Goal: Transaction & Acquisition: Purchase product/service

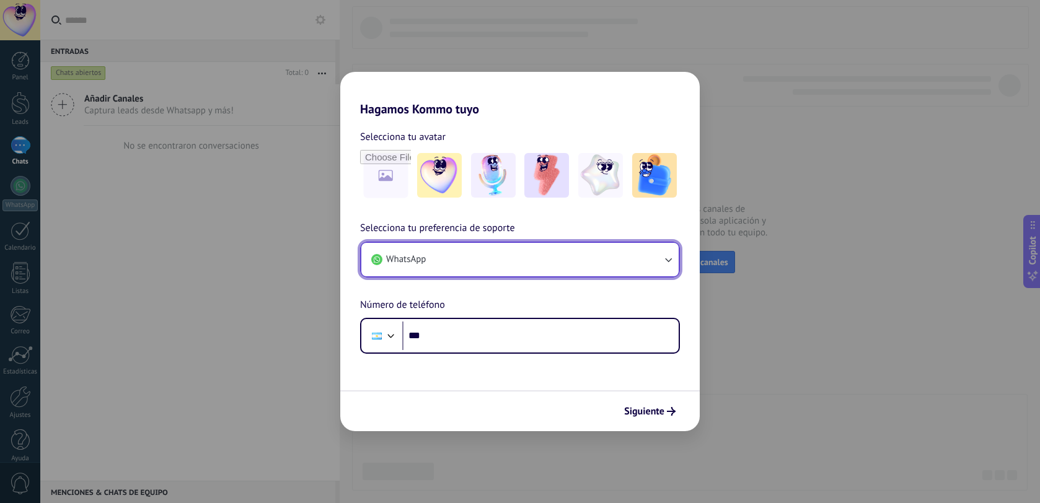
click at [528, 263] on button "WhatsApp" at bounding box center [519, 259] width 317 height 33
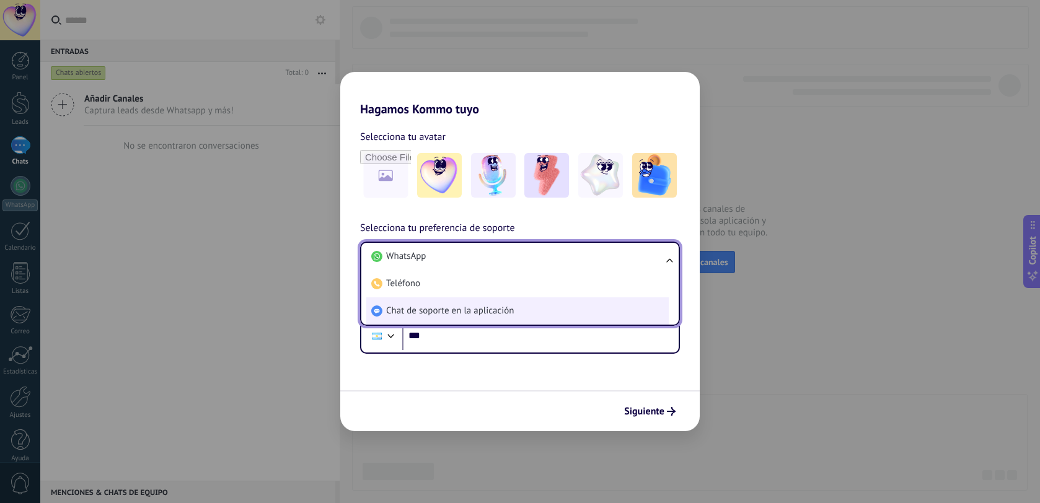
click at [507, 307] on span "Chat de soporte en la aplicación" at bounding box center [450, 311] width 128 height 12
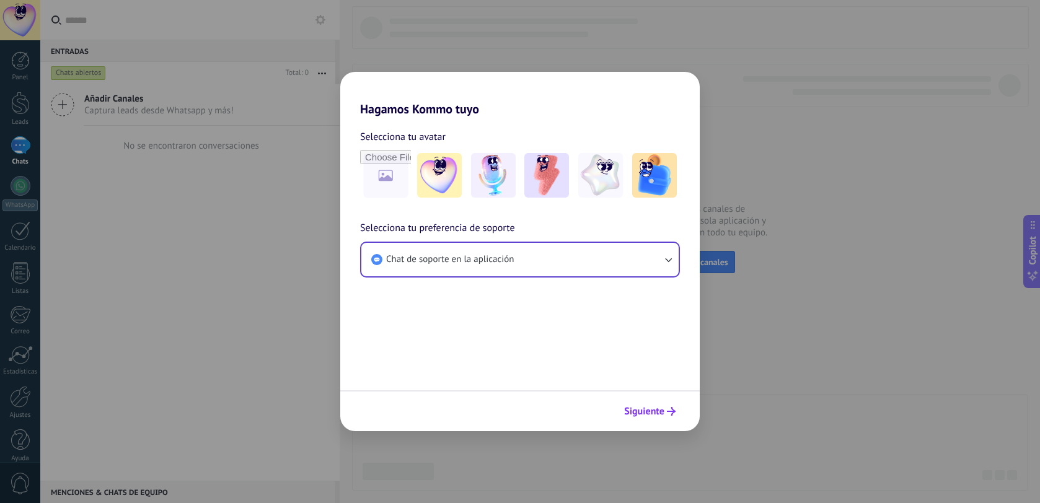
click at [642, 408] on span "Siguiente" at bounding box center [644, 411] width 40 height 9
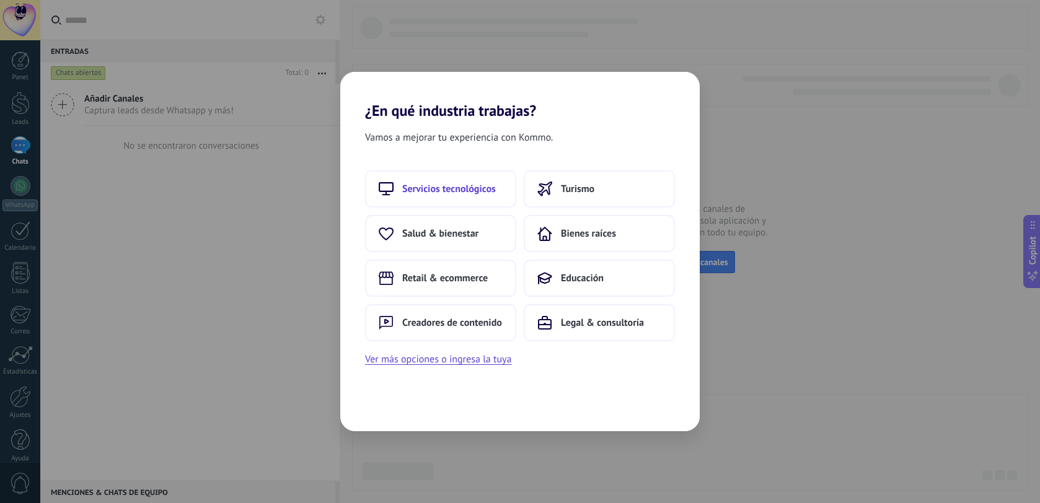
click at [428, 188] on span "Servicios tecnológicos" at bounding box center [449, 189] width 94 height 12
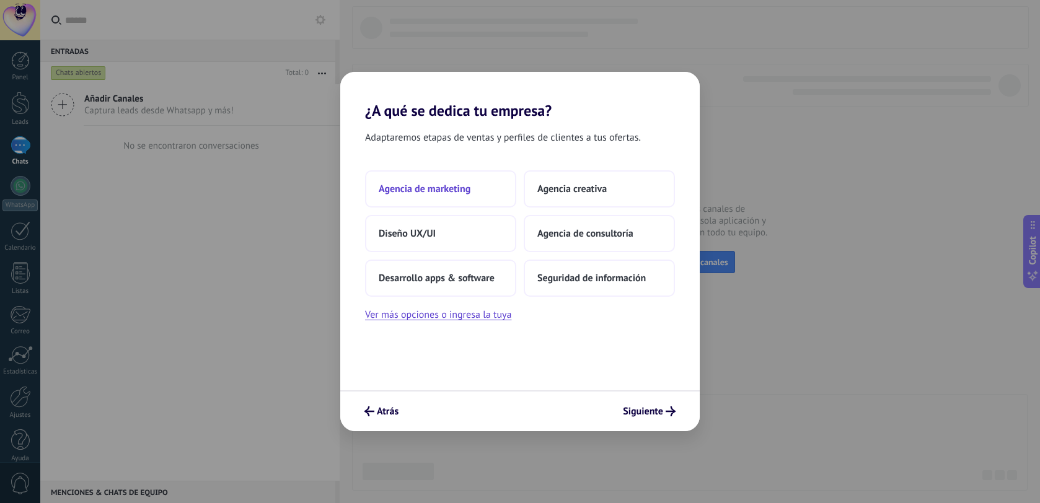
click at [429, 191] on span "Agencia de marketing" at bounding box center [425, 189] width 92 height 12
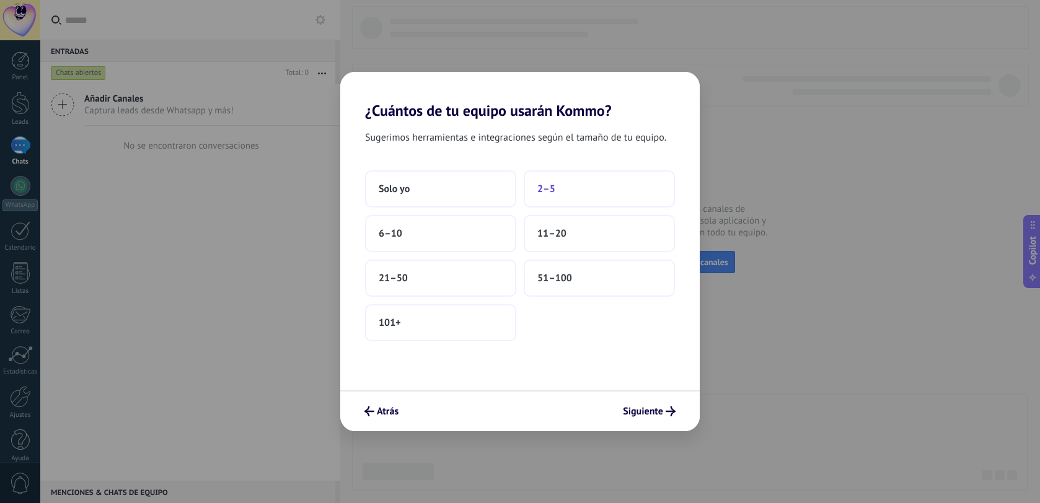
click at [549, 190] on span "2–5" at bounding box center [546, 189] width 18 height 12
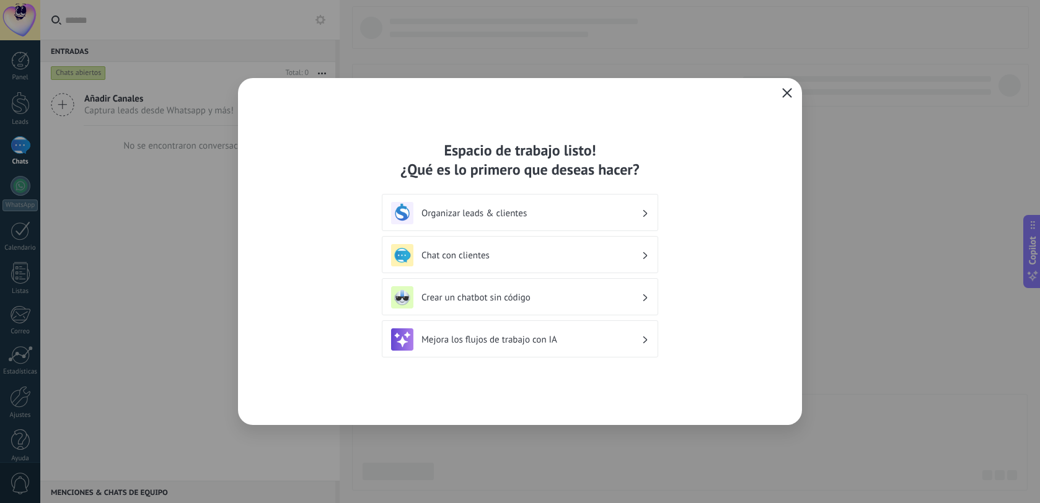
click at [785, 90] on icon "button" at bounding box center [787, 93] width 10 height 10
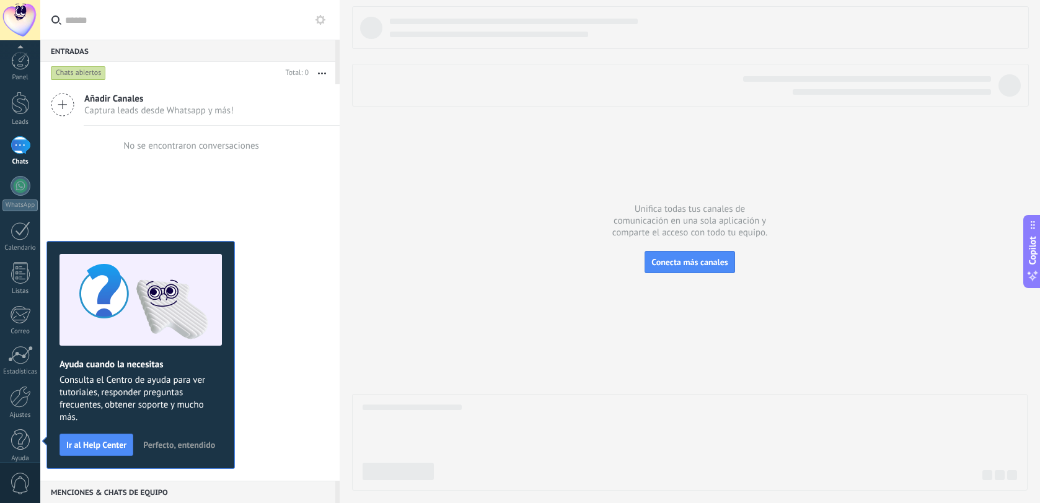
scroll to position [12, 0]
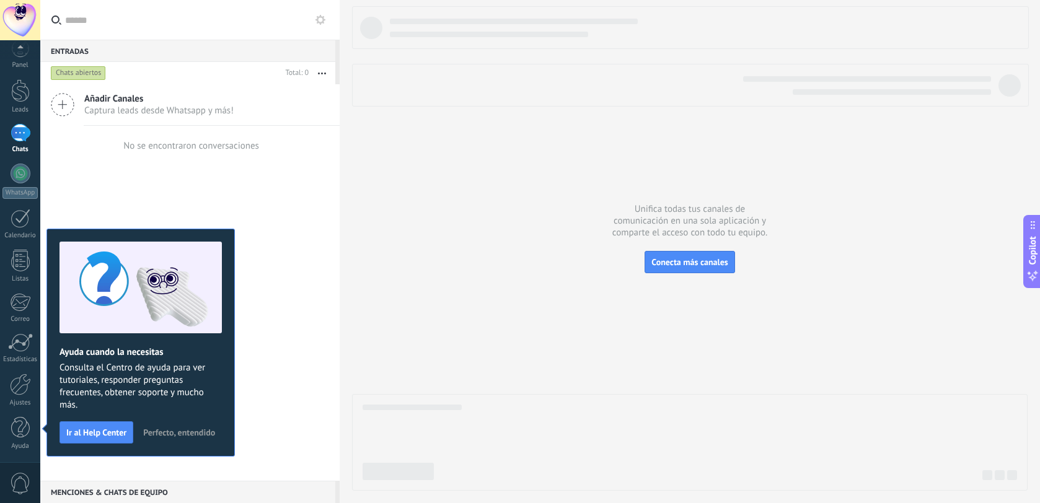
click at [22, 22] on div at bounding box center [20, 20] width 40 height 40
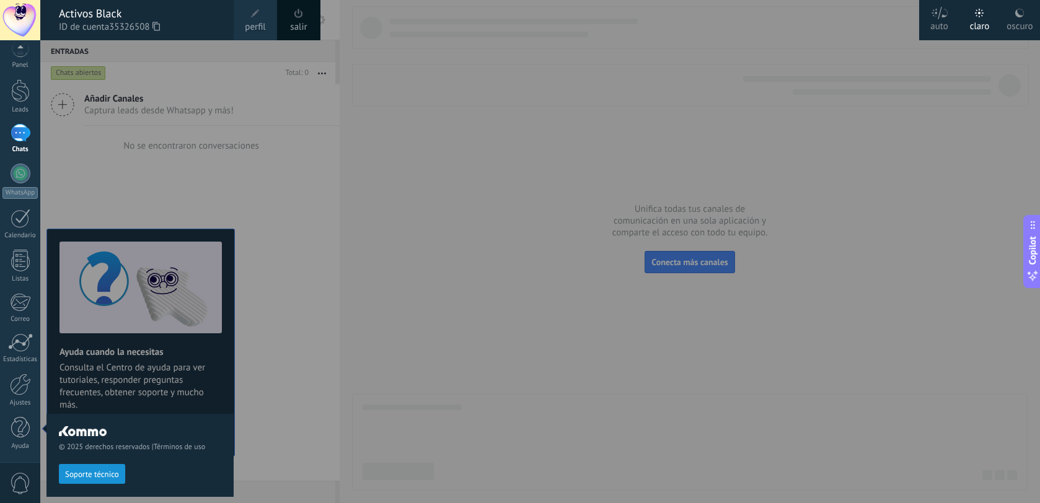
click at [251, 25] on span "perfil" at bounding box center [255, 27] width 20 height 14
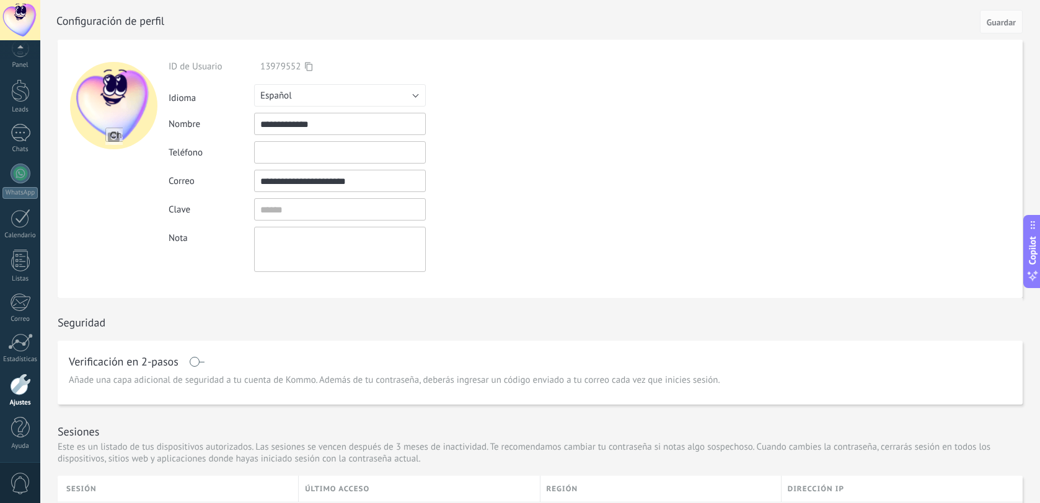
click at [111, 138] on input "file" at bounding box center [113, 136] width 17 height 17
type input "**********"
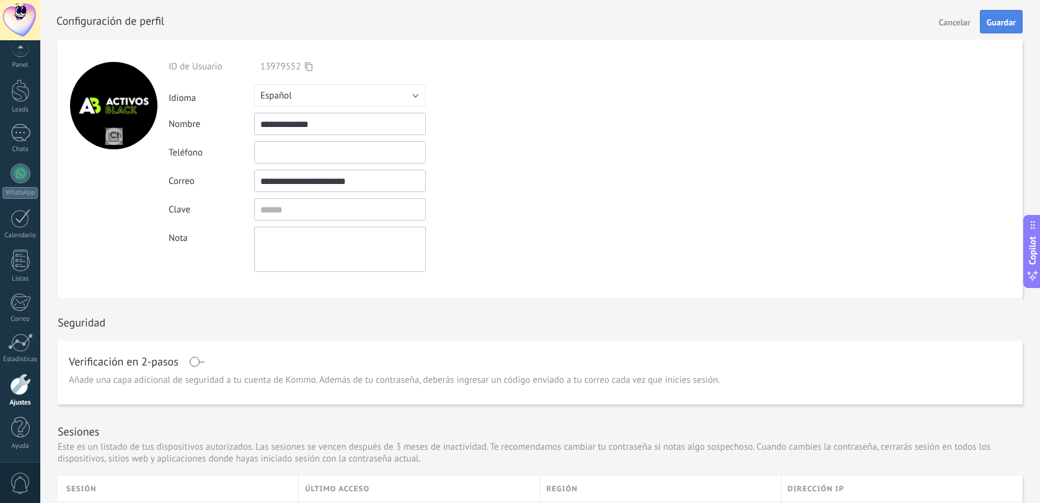
click at [997, 30] on button "Guardar" at bounding box center [1001, 22] width 43 height 24
click at [20, 112] on div "Leads" at bounding box center [20, 110] width 36 height 8
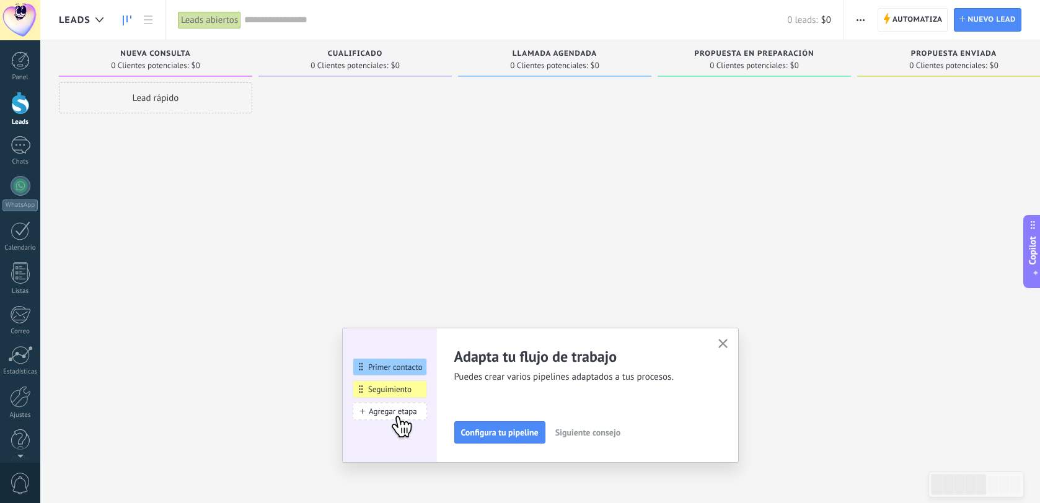
click at [78, 16] on span "Leads" at bounding box center [75, 20] width 32 height 12
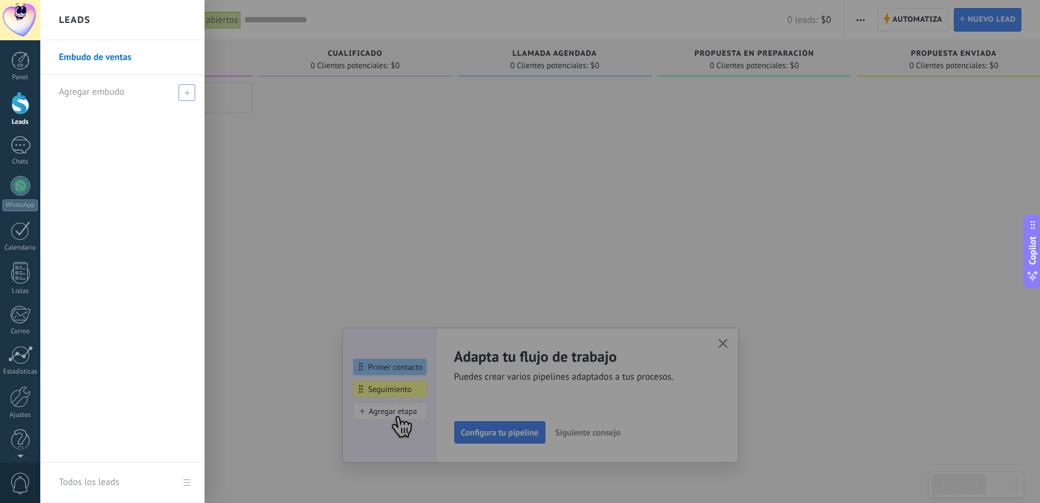
click at [109, 91] on span "Agregar embudo" at bounding box center [92, 92] width 66 height 12
type input "******"
click at [188, 90] on span at bounding box center [188, 92] width 11 height 9
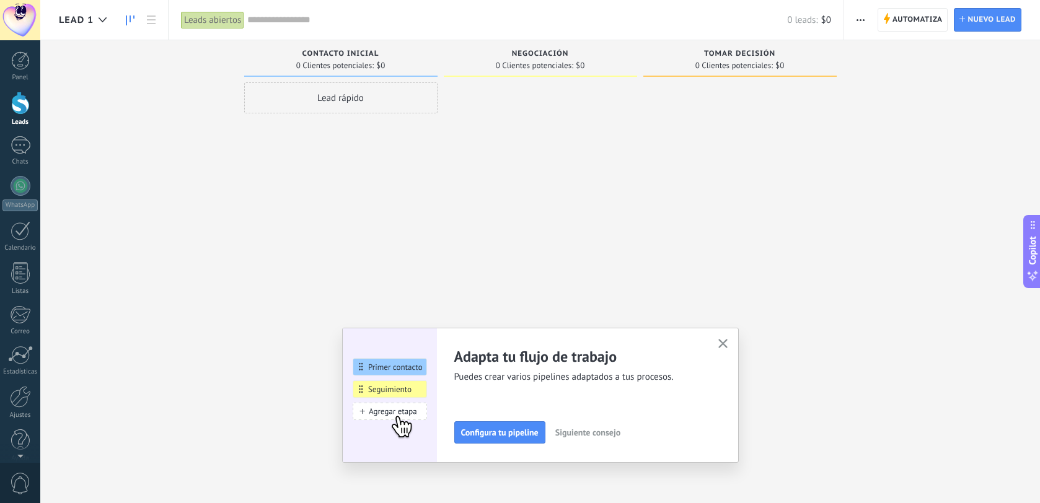
click at [19, 19] on div at bounding box center [20, 20] width 40 height 40
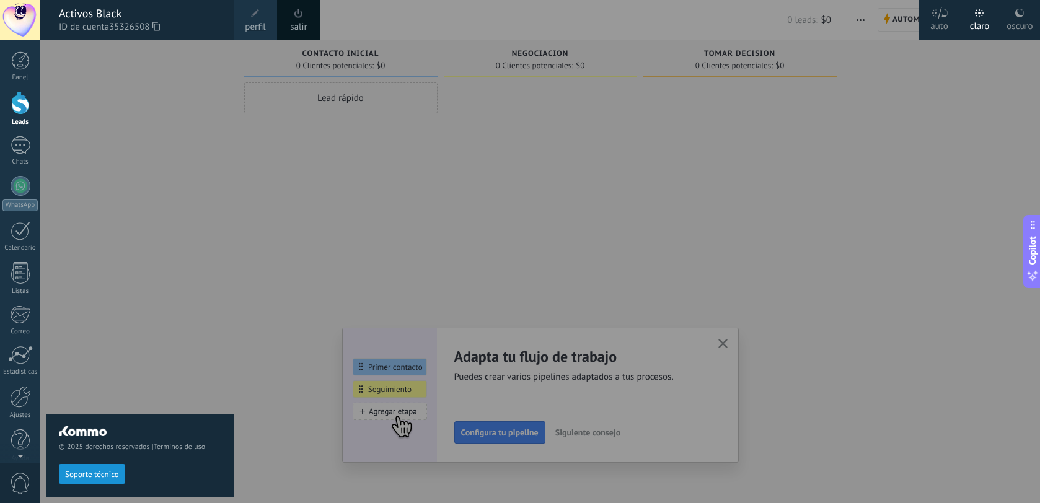
click at [1020, 16] on use at bounding box center [1019, 13] width 9 height 9
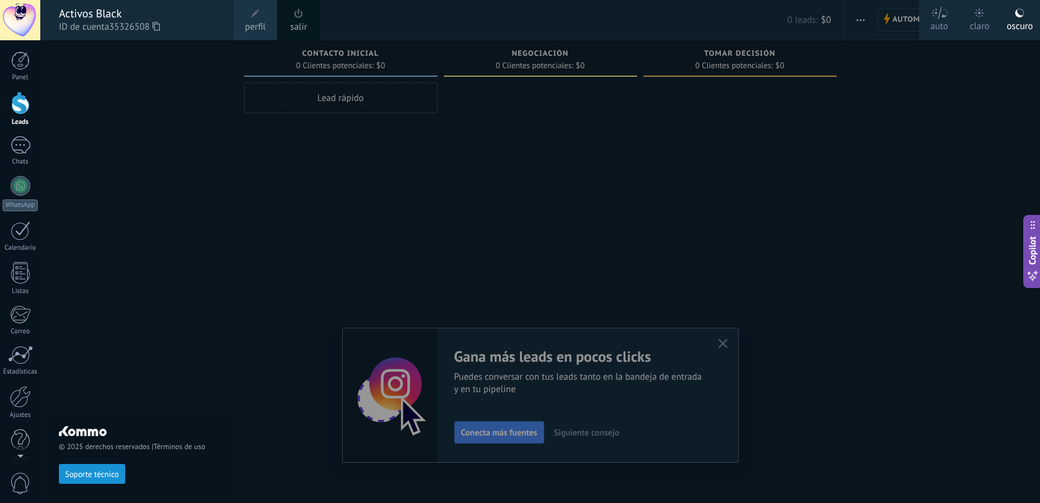
click at [205, 142] on div "© 2025 derechos reservados | Términos de uso Soporte técnico" at bounding box center [139, 271] width 187 height 463
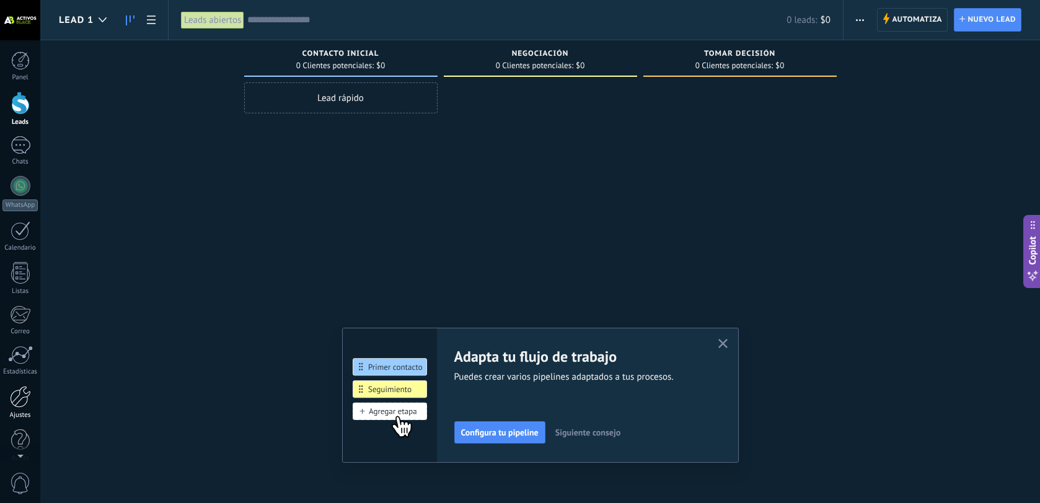
click at [21, 397] on div at bounding box center [20, 397] width 21 height 22
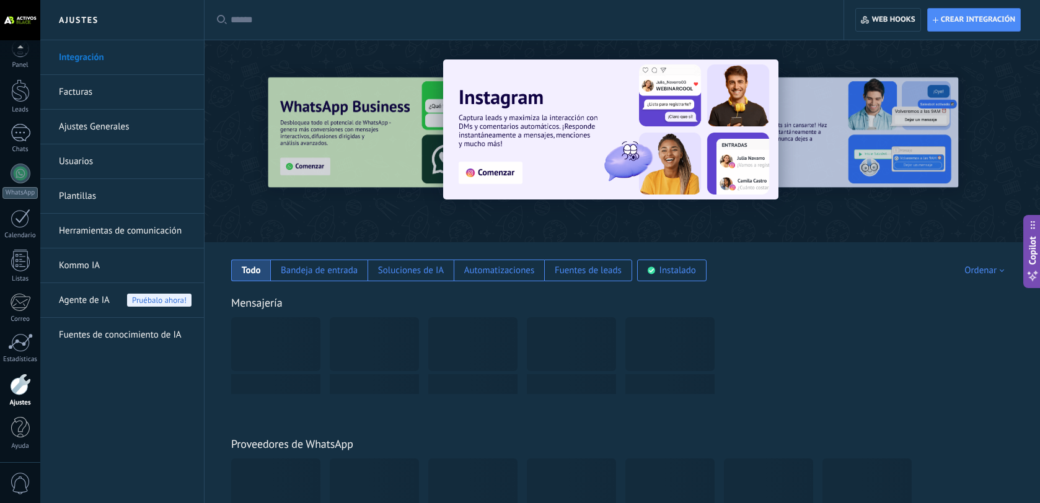
click at [82, 94] on link "Facturas" at bounding box center [125, 92] width 133 height 35
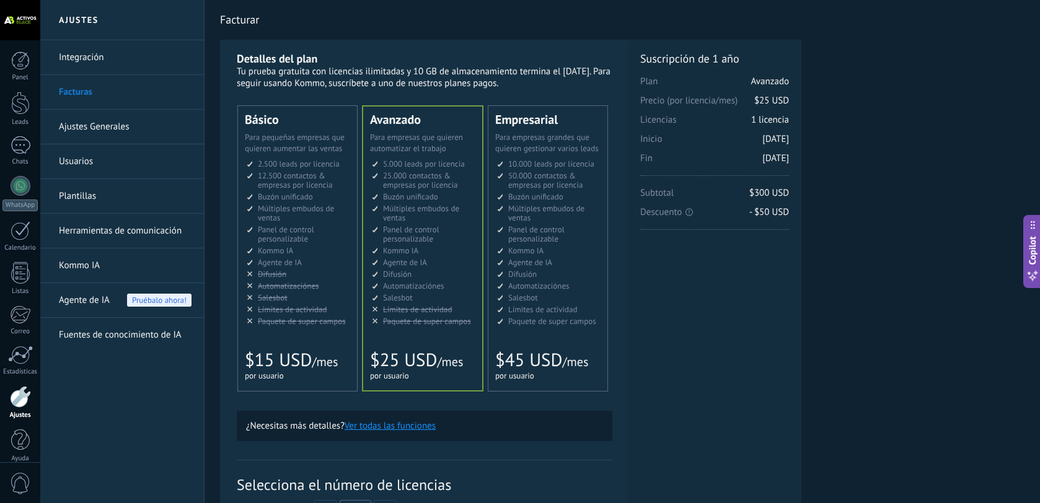
click at [266, 187] on span "12.500 contactos & empresas por licencia" at bounding box center [295, 180] width 74 height 20
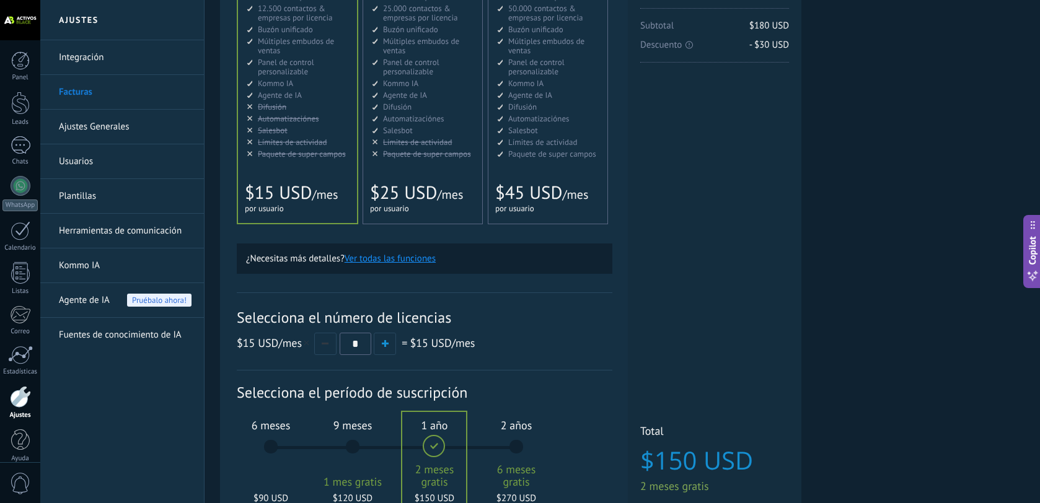
scroll to position [292, 0]
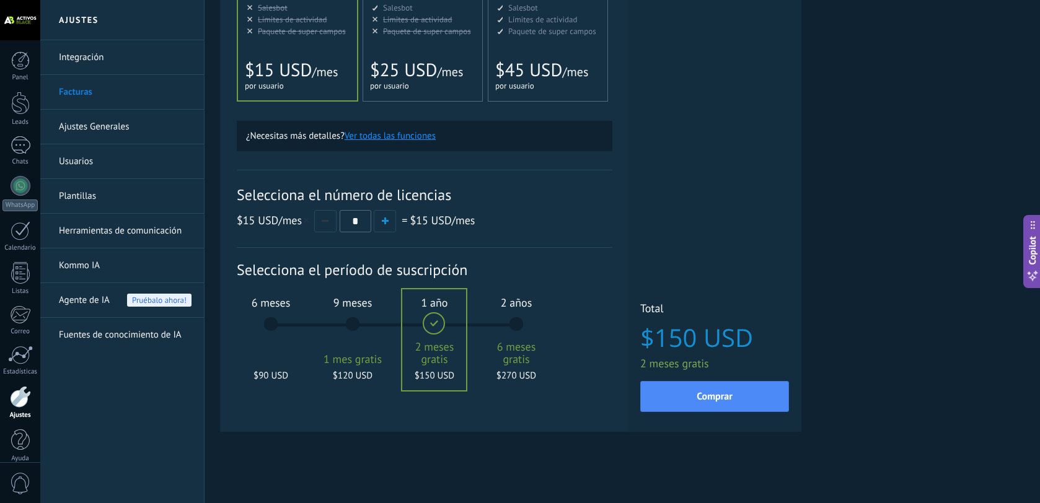
click at [270, 324] on div "6 meses $90 USD" at bounding box center [270, 329] width 67 height 87
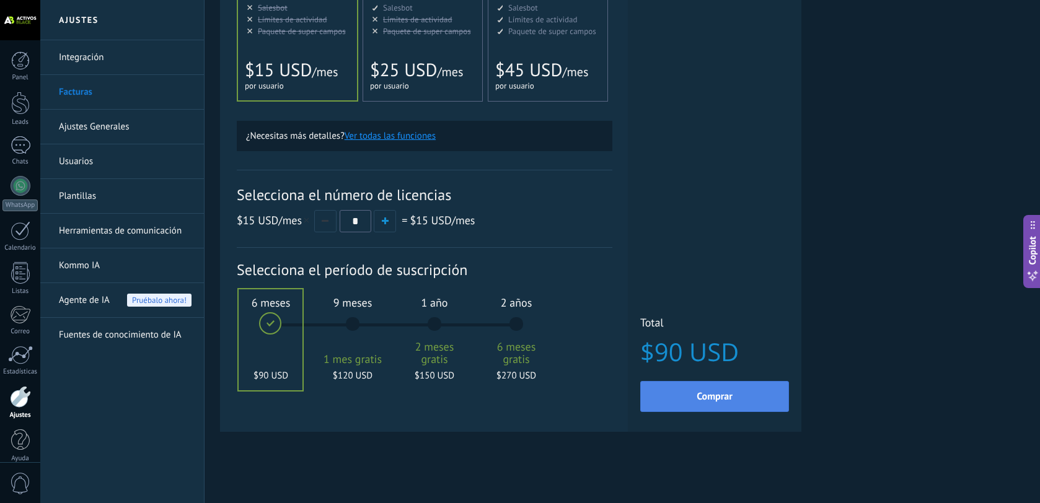
click at [732, 400] on span "Comprar" at bounding box center [715, 396] width 36 height 9
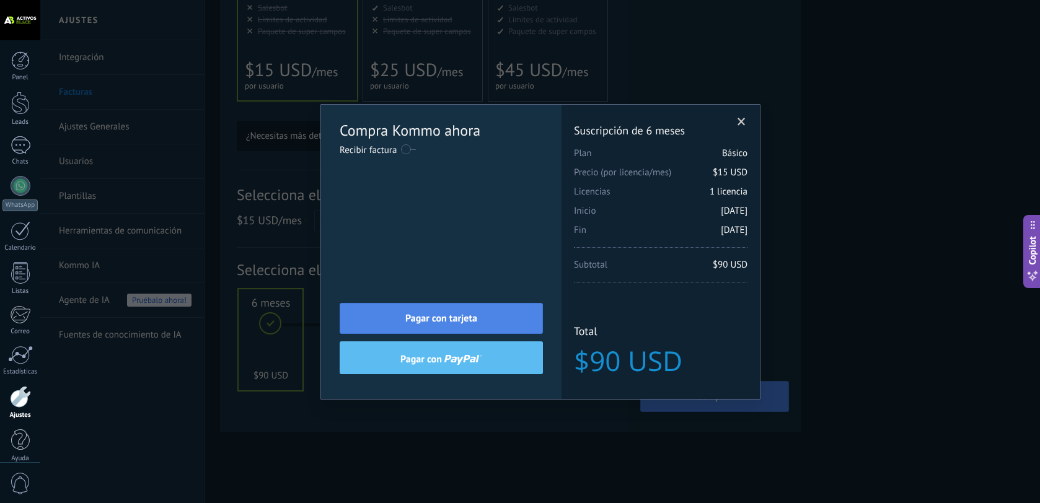
click at [484, 320] on button "Pagar con tarjeta" at bounding box center [441, 318] width 203 height 31
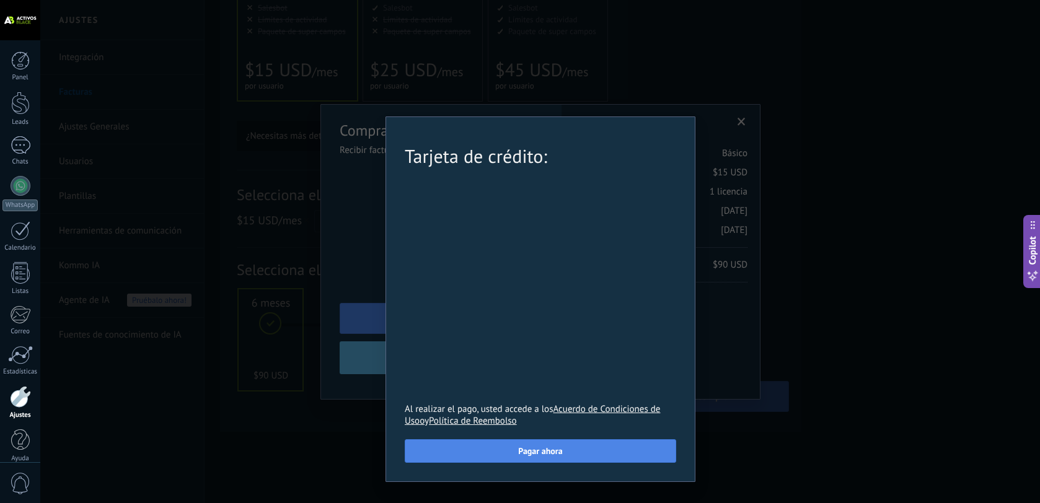
click at [539, 456] on span "Pagar ahora" at bounding box center [540, 451] width 44 height 9
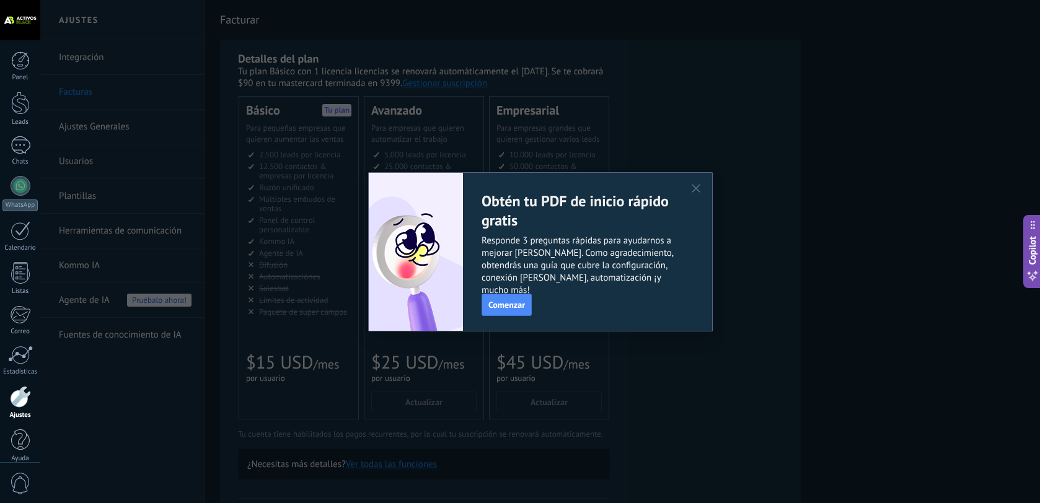
click at [699, 189] on icon "button" at bounding box center [696, 188] width 9 height 9
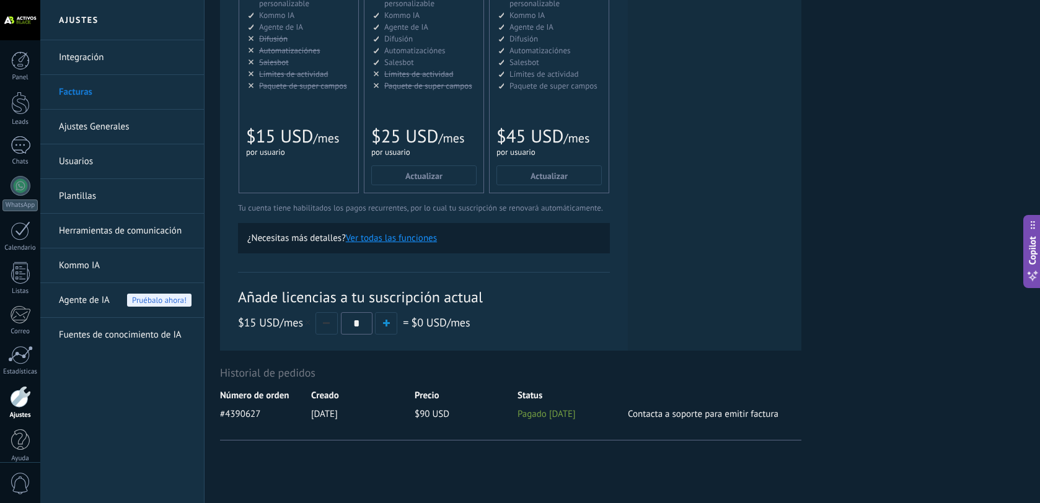
scroll to position [239, 0]
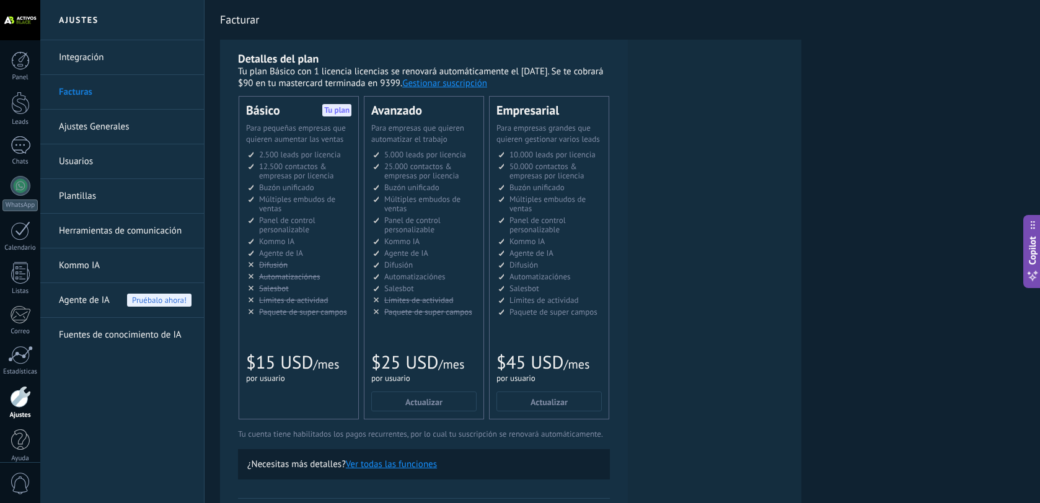
click at [470, 86] on button "Gestionar suscripción" at bounding box center [444, 83] width 85 height 12
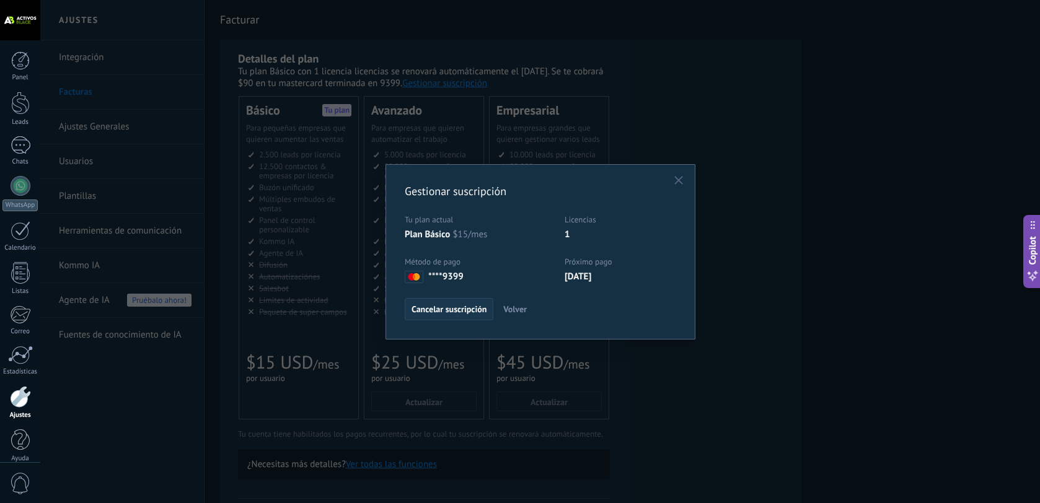
click at [454, 305] on span "Cancelar suscripción" at bounding box center [449, 309] width 75 height 9
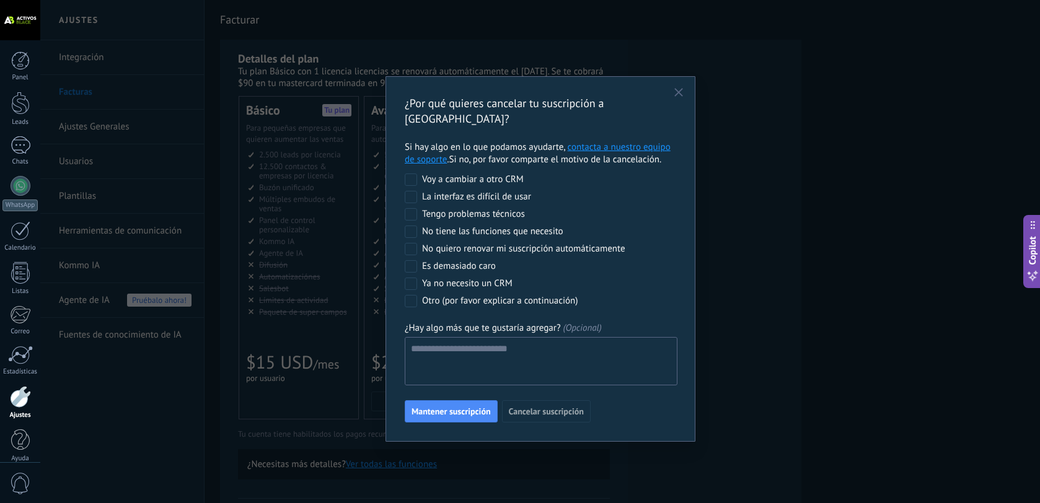
click at [528, 243] on div "No quiero renovar mi suscripción automáticamente" at bounding box center [523, 249] width 203 height 12
click at [553, 407] on span "Cancelar suscripción" at bounding box center [546, 411] width 75 height 9
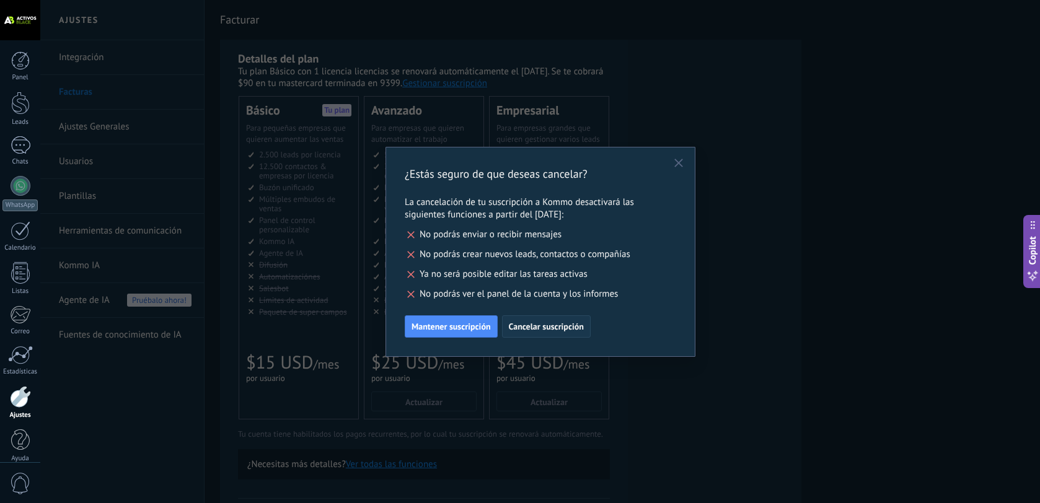
click at [556, 329] on span "Cancelar suscripción" at bounding box center [546, 326] width 75 height 9
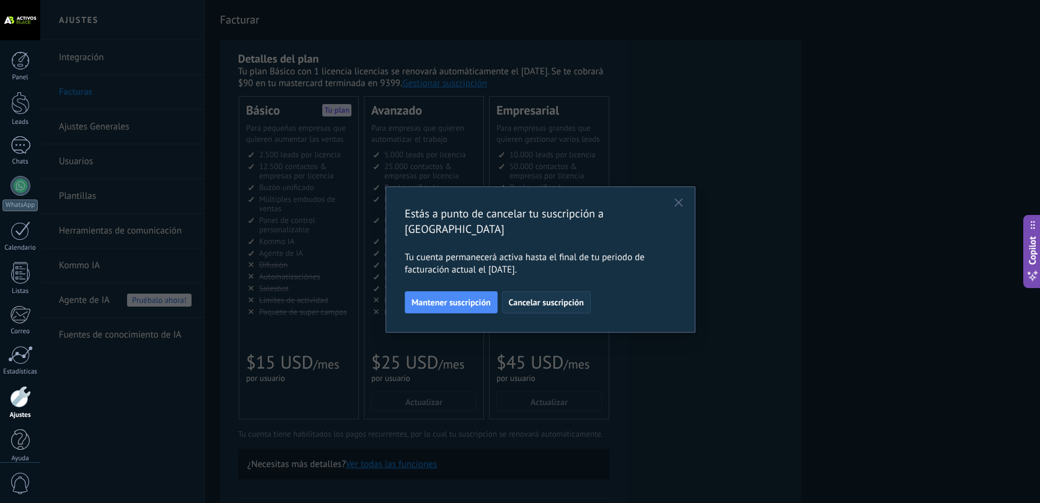
click at [552, 298] on span "Cancelar suscripción" at bounding box center [546, 302] width 75 height 9
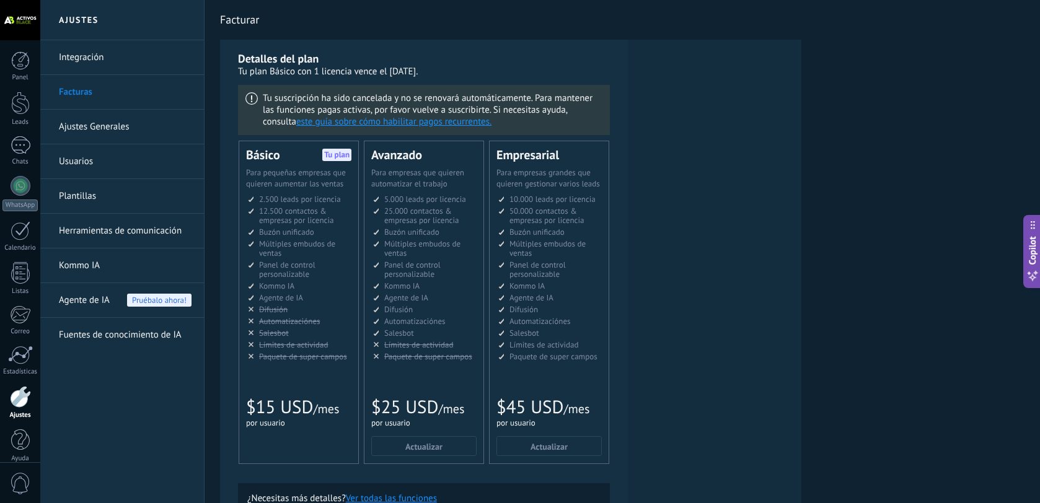
click at [102, 58] on link "Integración" at bounding box center [125, 57] width 133 height 35
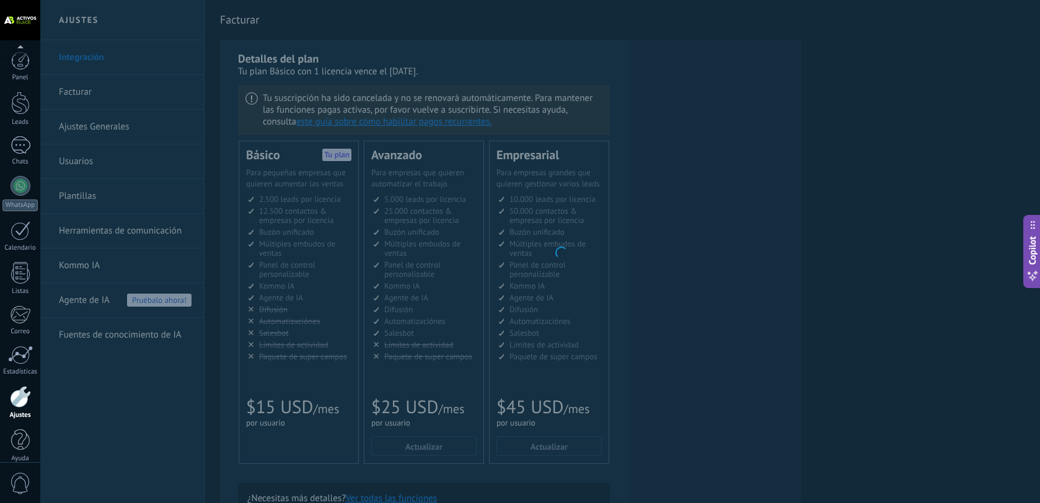
scroll to position [12, 0]
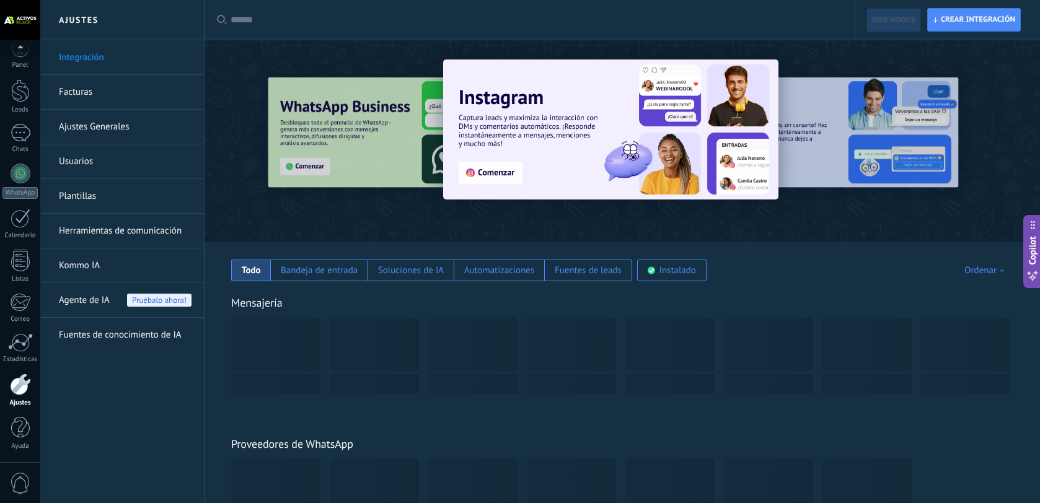
click at [84, 91] on link "Facturas" at bounding box center [125, 92] width 133 height 35
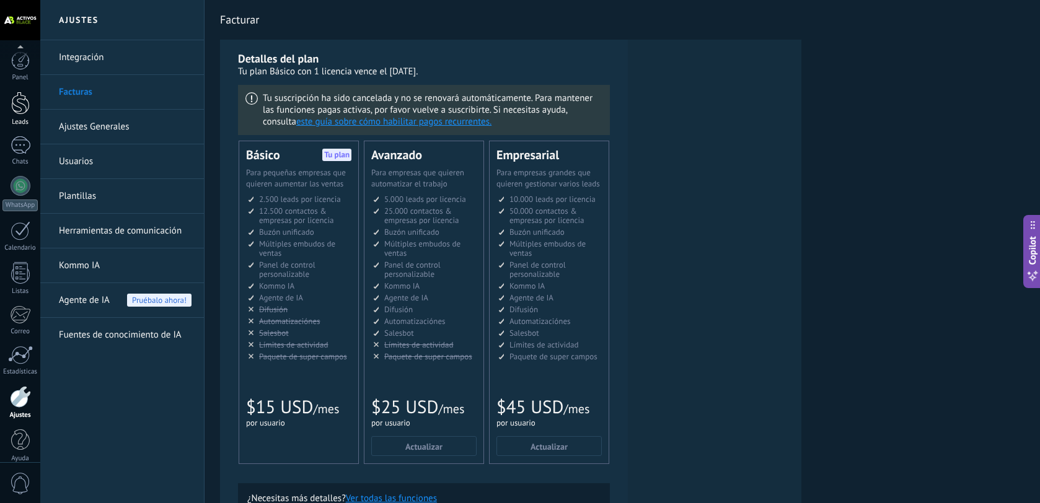
scroll to position [12, 0]
click at [22, 110] on div "Leads" at bounding box center [20, 110] width 36 height 8
